Goal: Communication & Community: Answer question/provide support

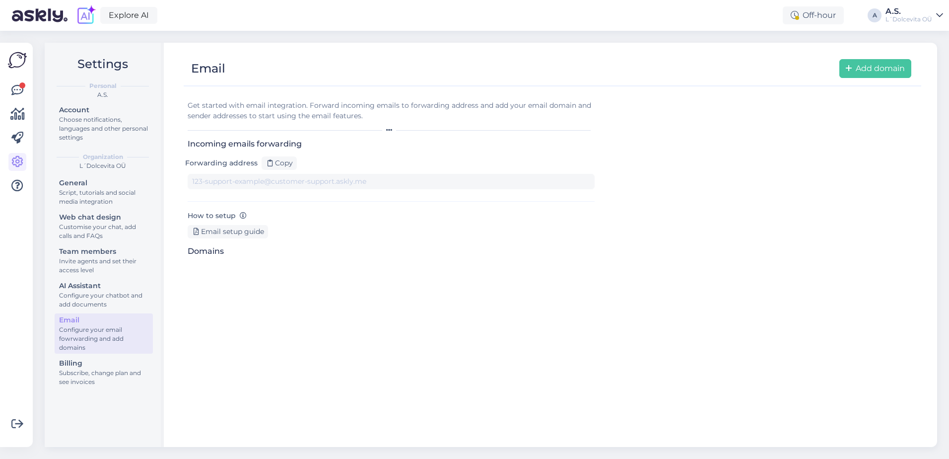
type input "[DOMAIN_NAME][EMAIL_ADDRESS][DOMAIN_NAME]"
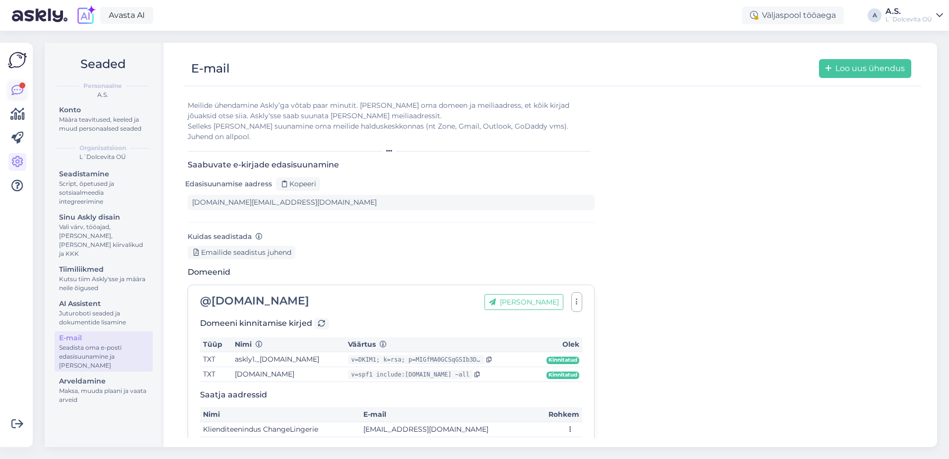
click at [18, 86] on icon at bounding box center [17, 90] width 12 height 12
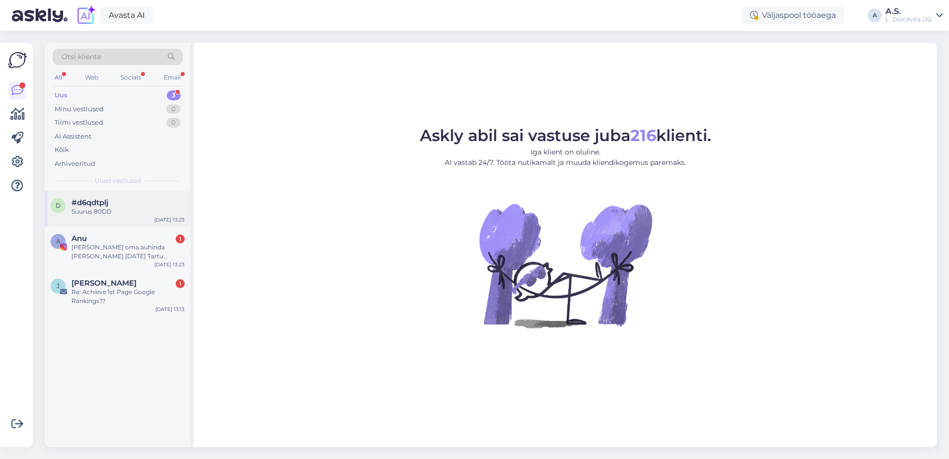
click at [95, 216] on div "d #d6qdtplj Suurus 80DD [DATE] 13:23" at bounding box center [118, 209] width 146 height 36
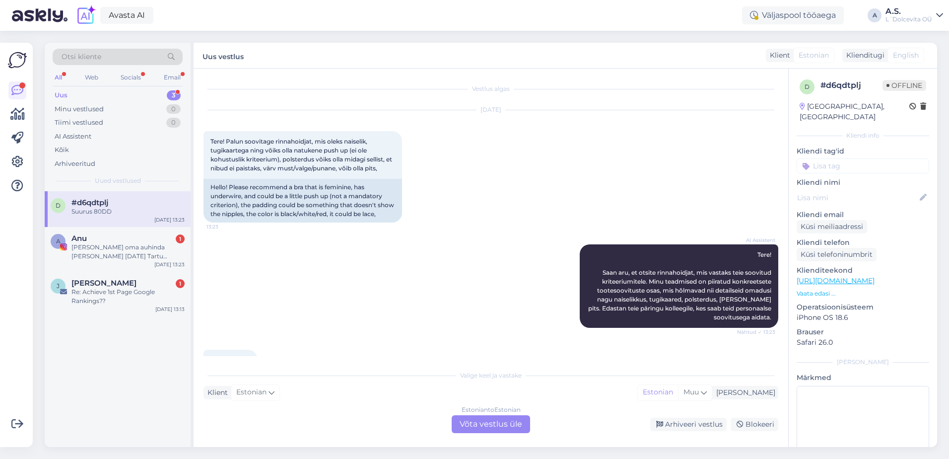
scroll to position [51, 0]
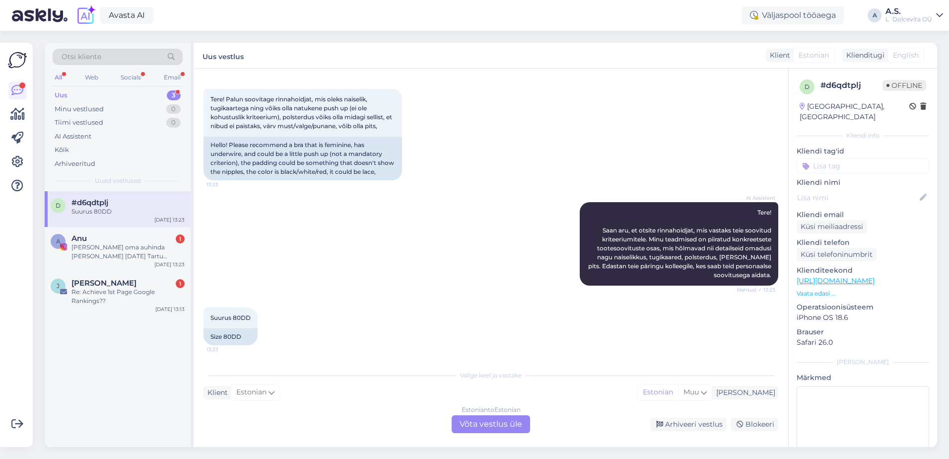
click at [466, 423] on div "Estonian to Estonian Võta vestlus üle" at bounding box center [491, 424] width 78 height 18
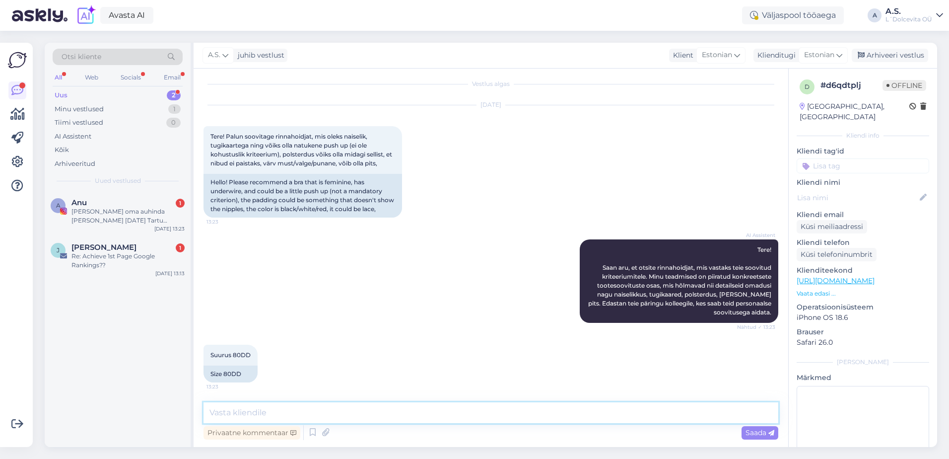
click at [405, 410] on textarea at bounding box center [490, 412] width 575 height 21
paste textarea "[URL][DOMAIN_NAME]"
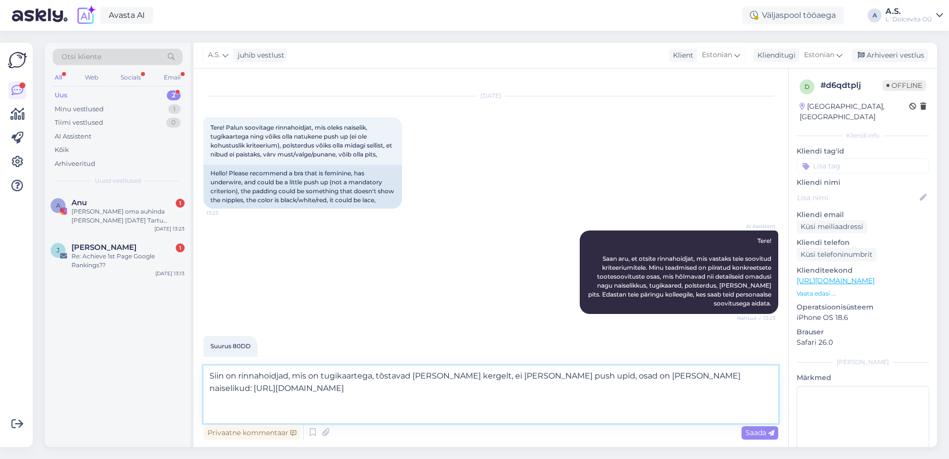
scroll to position [51, 0]
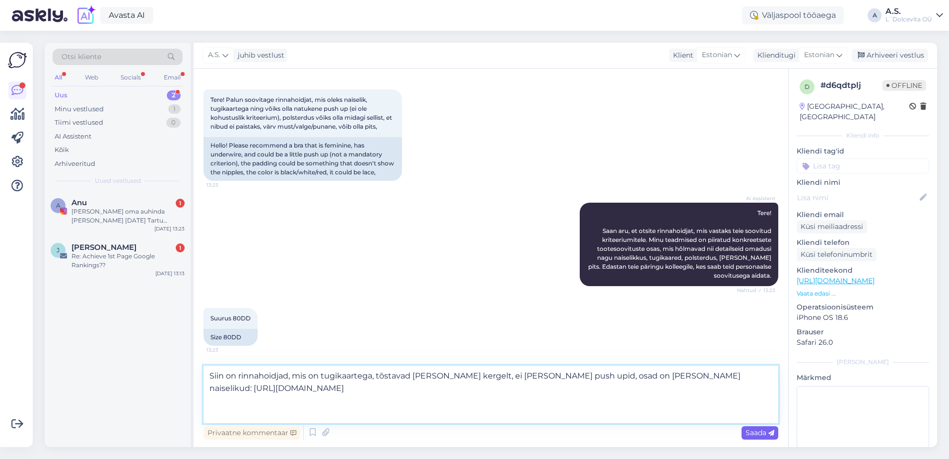
type textarea "Siin on rinnahoidjad, mis on tugikaartega, tõstavad [PERSON_NAME] kergelt, ei […"
click at [747, 433] on span "Saada" at bounding box center [759, 432] width 29 height 9
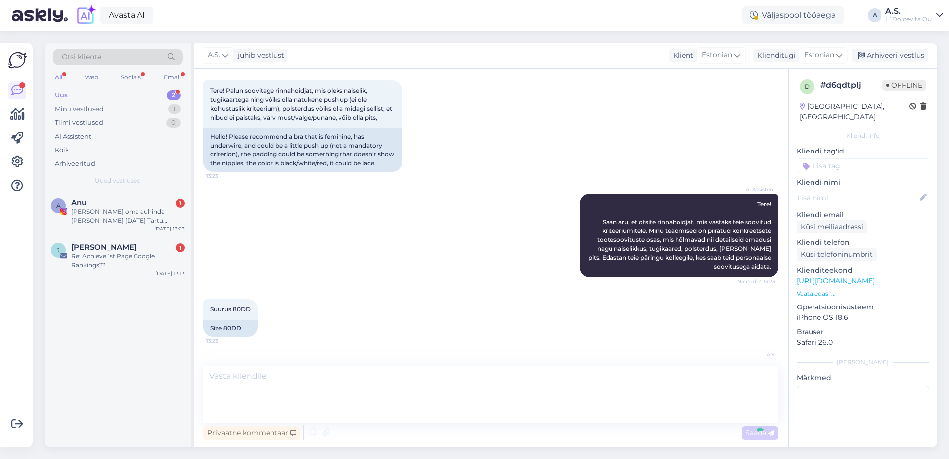
scroll to position [101, 0]
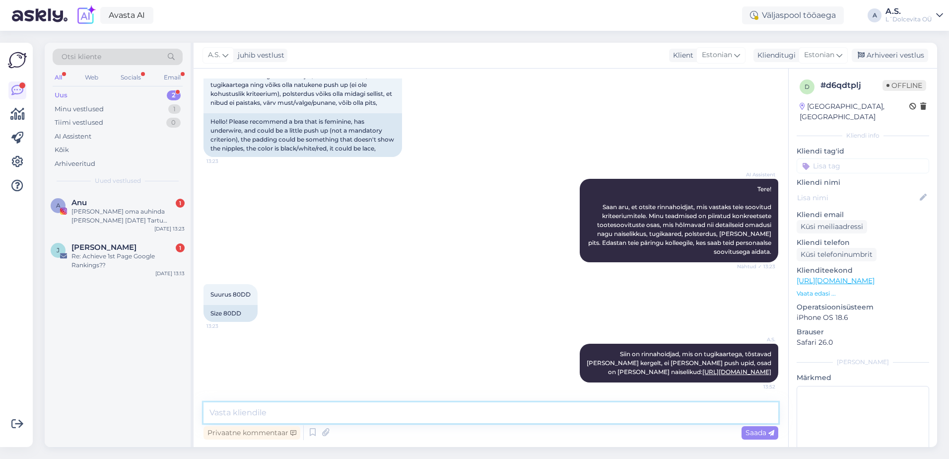
click at [528, 415] on textarea at bounding box center [490, 412] width 575 height 21
type textarea "Et siis [PERSON_NAME] 3/4 padded, [PERSON_NAME] 3/4 padded, [MEDICAL_DATA], Ibi…"
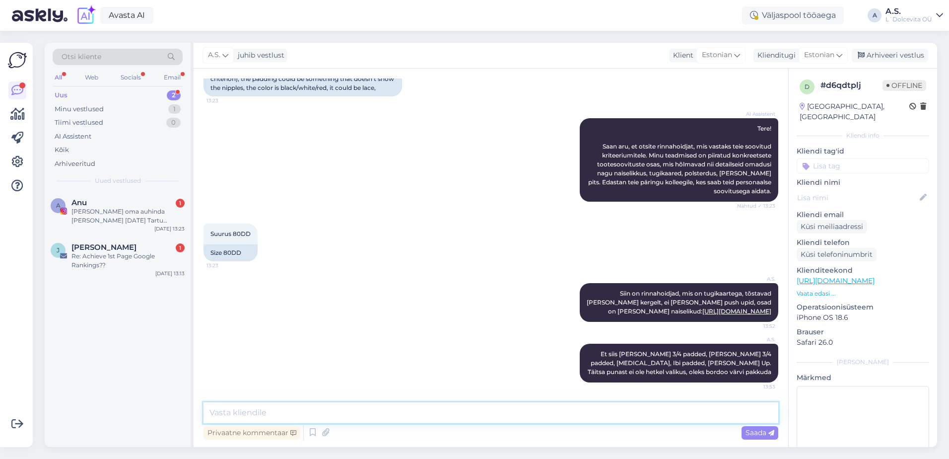
click at [391, 413] on textarea at bounding box center [490, 412] width 575 height 21
paste textarea "[URL][DOMAIN_NAME]"
type textarea "[URL][DOMAIN_NAME]"
click at [758, 427] on div "Saada" at bounding box center [759, 432] width 37 height 13
